Goal: Information Seeking & Learning: Learn about a topic

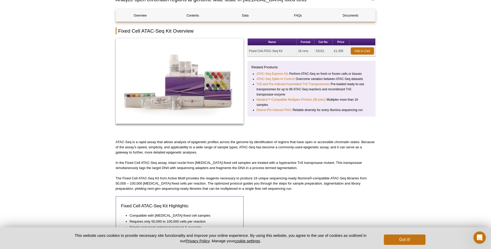
scroll to position [78, 0]
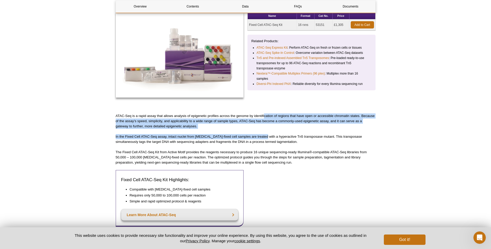
drag, startPoint x: 265, startPoint y: 107, endPoint x: 264, endPoint y: 131, distance: 23.3
drag, startPoint x: 258, startPoint y: 129, endPoint x: 257, endPoint y: 112, distance: 17.1
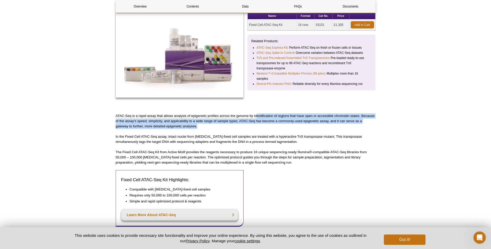
drag, startPoint x: 257, startPoint y: 112, endPoint x: 252, endPoint y: 128, distance: 17.1
click at [252, 128] on p "ATAC-Seq is a rapid assay that allows analysis of epigenetic profiles across th…" at bounding box center [246, 121] width 260 height 16
drag, startPoint x: 252, startPoint y: 128, endPoint x: 252, endPoint y: 108, distance: 19.4
drag, startPoint x: 252, startPoint y: 108, endPoint x: 251, endPoint y: 133, distance: 24.6
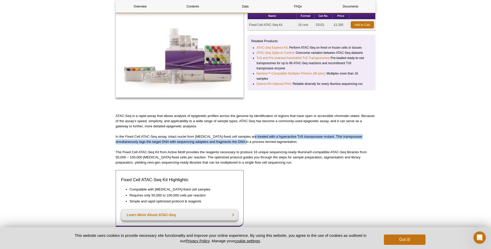
drag, startPoint x: 251, startPoint y: 132, endPoint x: 251, endPoint y: 143, distance: 11.4
click at [251, 143] on p "In the Fixed Cell ATAC-Seq assay, intact nuclei from formaldehyde-fixed cell sa…" at bounding box center [246, 139] width 260 height 10
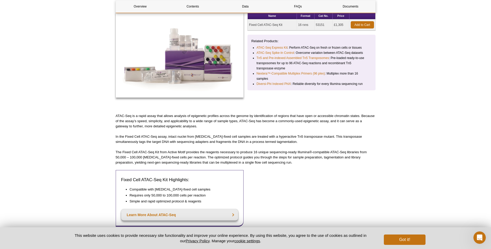
click at [251, 138] on p "In the Fixed Cell ATAC-Seq assay, intact nuclei from formaldehyde-fixed cell sa…" at bounding box center [246, 139] width 260 height 10
click at [251, 138] on p "In the Fixed Cell ATAC-Seq assay, intact nuclei from [MEDICAL_DATA]-fixed cell …" at bounding box center [246, 139] width 260 height 10
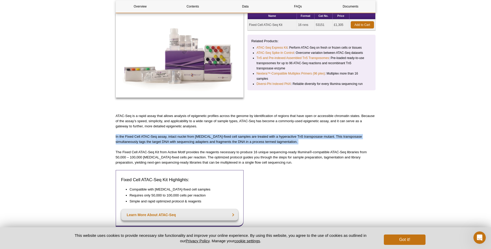
click at [251, 138] on p "In the Fixed Cell ATAC-Seq assay, intact nuclei from [MEDICAL_DATA]-fixed cell …" at bounding box center [246, 139] width 260 height 10
click at [251, 139] on p "In the Fixed Cell ATAC-Seq assay, intact nuclei from [MEDICAL_DATA]-fixed cell …" at bounding box center [246, 139] width 260 height 10
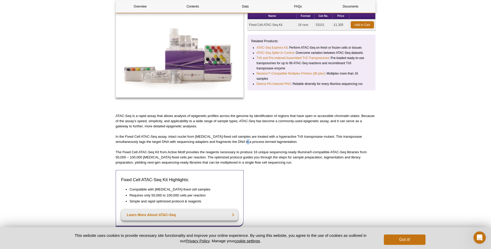
click at [251, 139] on p "In the Fixed Cell ATAC-Seq assay, intact nuclei from [MEDICAL_DATA]-fixed cell …" at bounding box center [246, 139] width 260 height 10
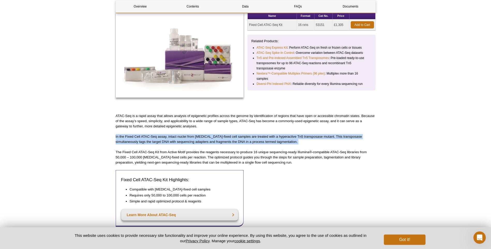
click at [251, 139] on p "In the Fixed Cell ATAC-Seq assay, intact nuclei from [MEDICAL_DATA]-fixed cell …" at bounding box center [246, 139] width 260 height 10
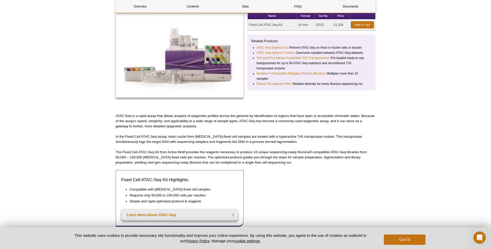
drag, startPoint x: 251, startPoint y: 139, endPoint x: 249, endPoint y: 146, distance: 7.2
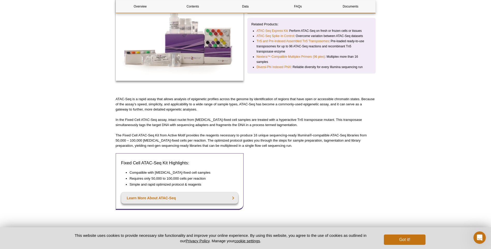
scroll to position [104, 0]
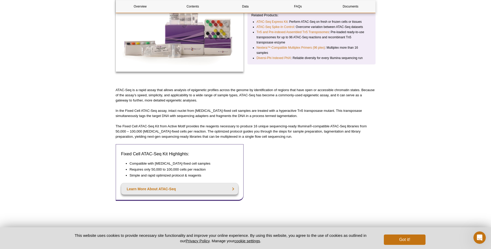
click at [249, 133] on p "The Fixed Cell ATAC-Seq Kit from Active Motif provides the reagents necessary t…" at bounding box center [246, 132] width 260 height 16
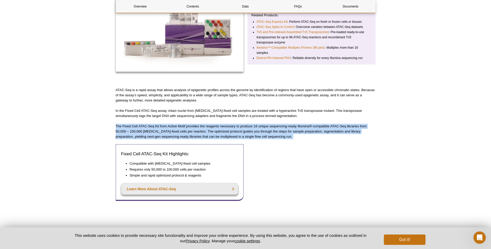
click at [249, 133] on p "The Fixed Cell ATAC-Seq Kit from Active Motif provides the reagents necessary t…" at bounding box center [246, 132] width 260 height 16
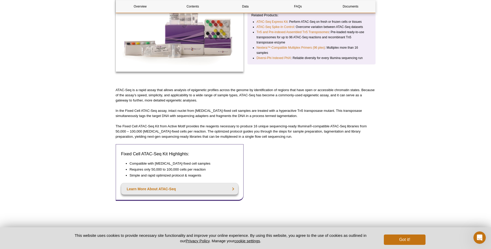
click at [249, 133] on p "The Fixed Cell ATAC-Seq Kit from Active Motif provides the reagents necessary t…" at bounding box center [246, 132] width 260 height 16
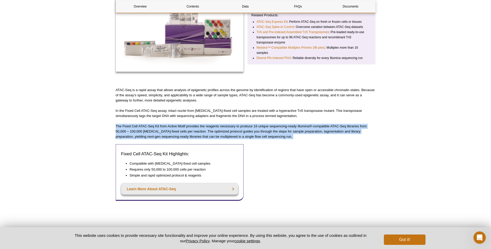
click at [249, 133] on p "The Fixed Cell ATAC-Seq Kit from Active Motif provides the reagents necessary t…" at bounding box center [246, 132] width 260 height 16
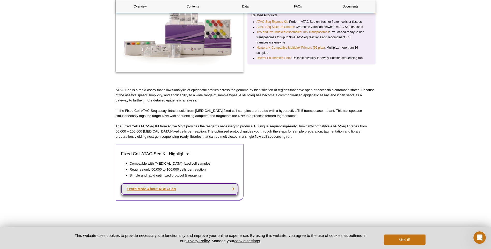
click at [177, 191] on link "Learn More About ATAC-Seq" at bounding box center [179, 188] width 117 height 11
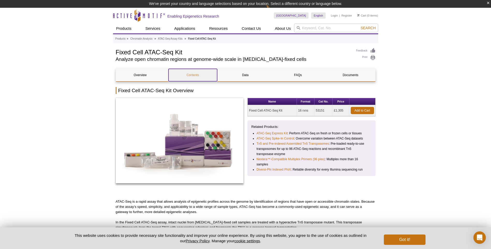
click at [199, 74] on link "Contents" at bounding box center [193, 75] width 49 height 12
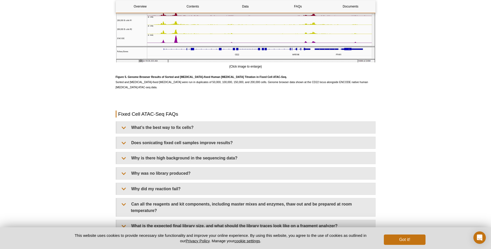
scroll to position [1274, 0]
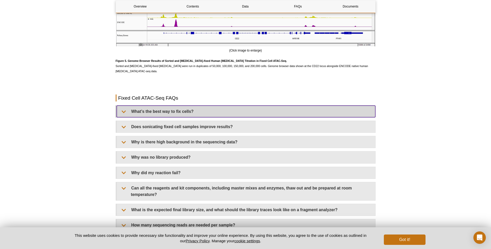
click at [140, 111] on summary "What’s the best way to fix cells?" at bounding box center [246, 112] width 259 height 12
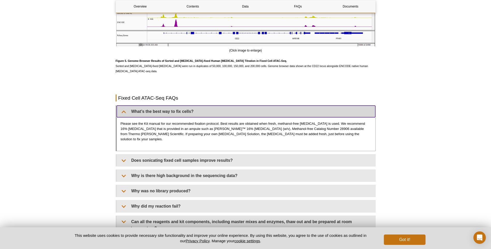
click at [140, 111] on summary "What’s the best way to fix cells?" at bounding box center [246, 112] width 259 height 12
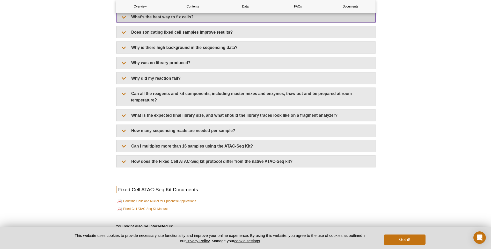
scroll to position [1377, 0]
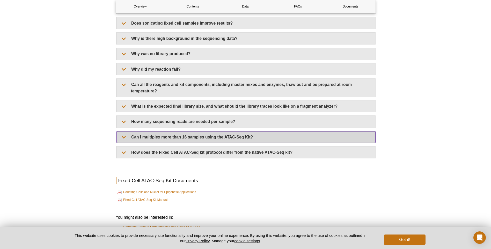
click at [140, 138] on summary "Can I multiplex more than 16 samples using the ATAC-Seq Kit?" at bounding box center [246, 137] width 259 height 12
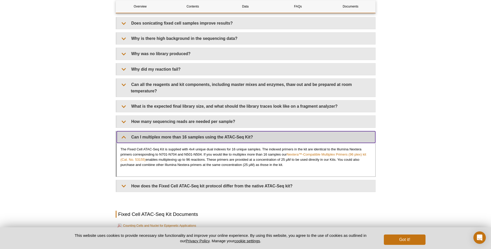
click at [140, 138] on summary "Can I multiplex more than 16 samples using the ATAC-Seq Kit?" at bounding box center [246, 137] width 259 height 12
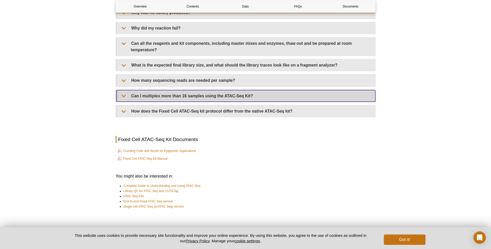
scroll to position [1429, 0]
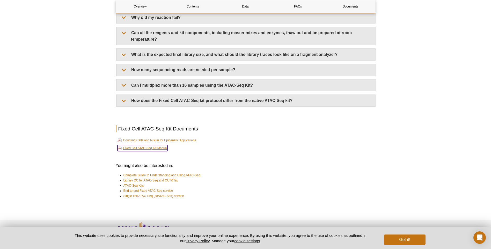
click at [140, 147] on link "Fixed Cell ATAC-Seq Kit Manual" at bounding box center [143, 148] width 50 height 6
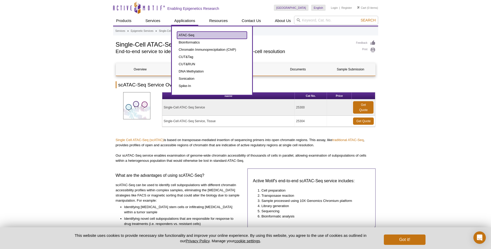
click at [186, 35] on link "ATAC-Seq" at bounding box center [212, 35] width 70 height 7
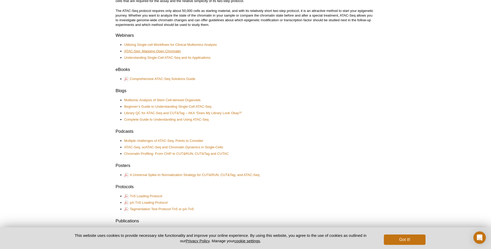
scroll to position [233, 0]
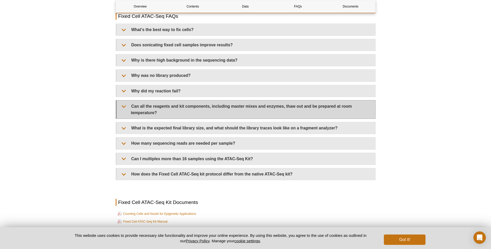
scroll to position [1320, 0]
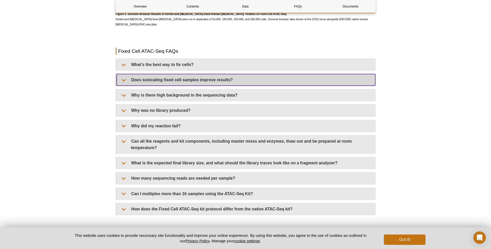
click at [139, 81] on summary "Does sonicating fixed cell samples improve results?" at bounding box center [246, 80] width 259 height 12
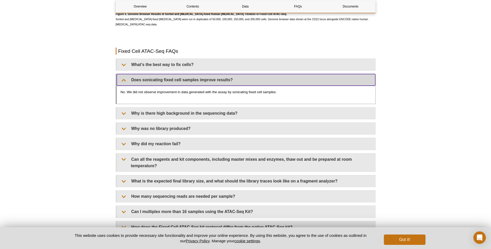
click at [139, 81] on summary "Does sonicating fixed cell samples improve results?" at bounding box center [246, 80] width 259 height 12
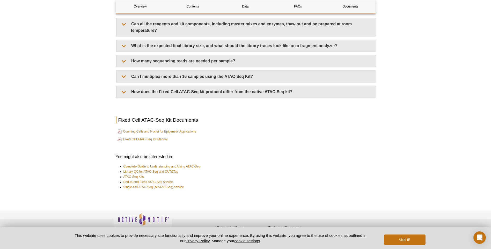
scroll to position [1445, 0]
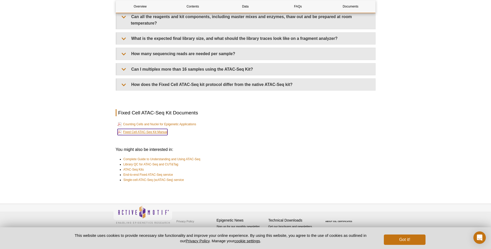
click at [136, 131] on link "Fixed Cell ATAC-Seq Kit Manual" at bounding box center [143, 132] width 50 height 6
